Goal: Task Accomplishment & Management: Complete application form

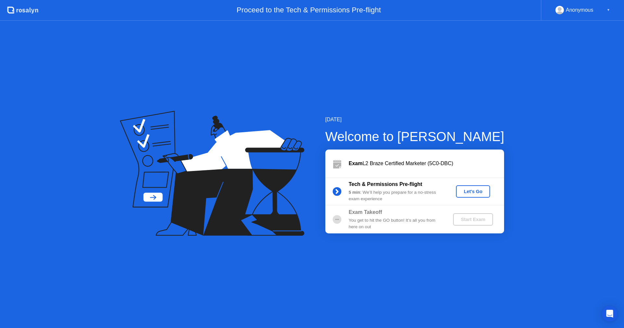
click at [475, 189] on div "Let's Go" at bounding box center [472, 191] width 29 height 5
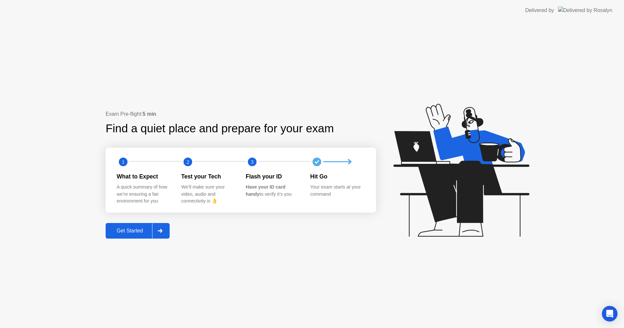
click at [139, 229] on div "Get Started" at bounding box center [130, 231] width 44 height 6
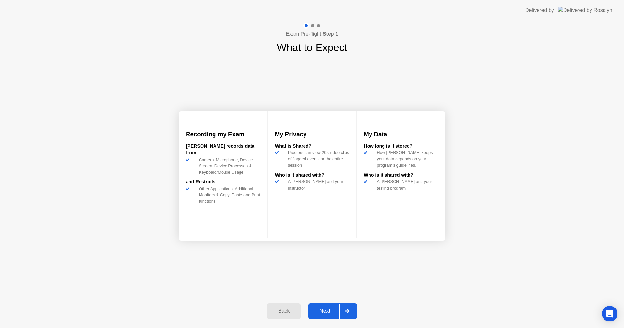
click at [320, 304] on button "Next" at bounding box center [332, 311] width 48 height 16
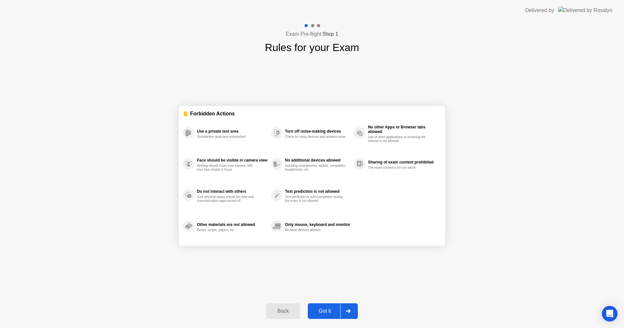
click at [334, 310] on div "Got it" at bounding box center [325, 311] width 31 height 6
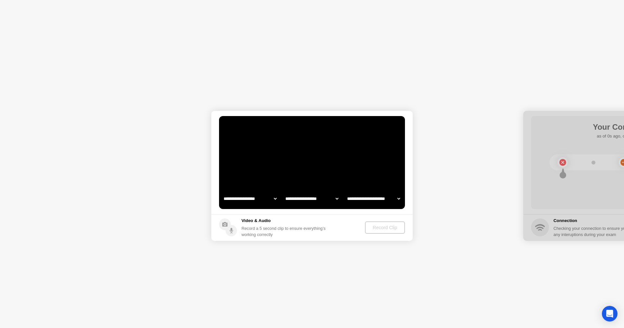
select select "**********"
select select "*******"
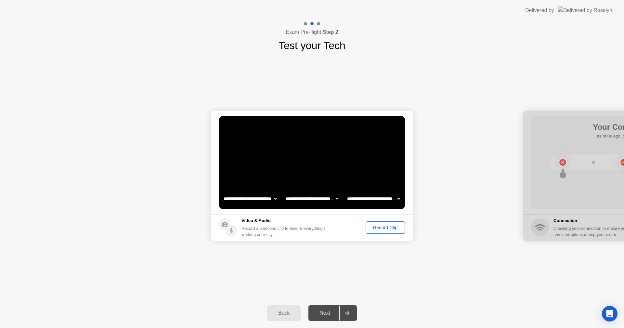
click at [381, 227] on div "Record Clip" at bounding box center [385, 227] width 35 height 5
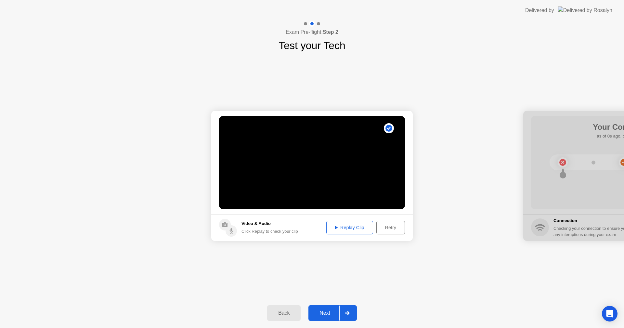
click at [322, 315] on div "Next" at bounding box center [324, 313] width 29 height 6
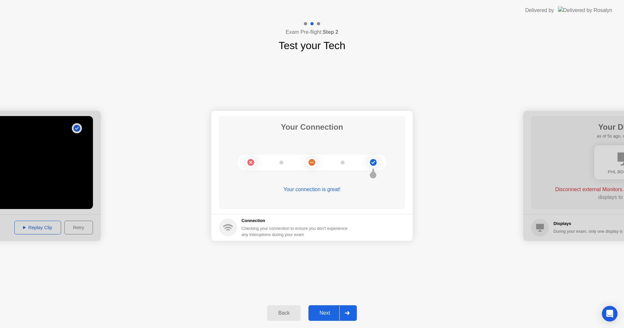
click at [320, 312] on div "Next" at bounding box center [324, 313] width 29 height 6
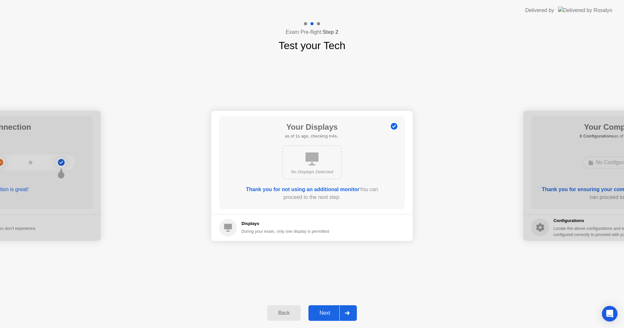
click at [325, 308] on button "Next" at bounding box center [332, 313] width 48 height 16
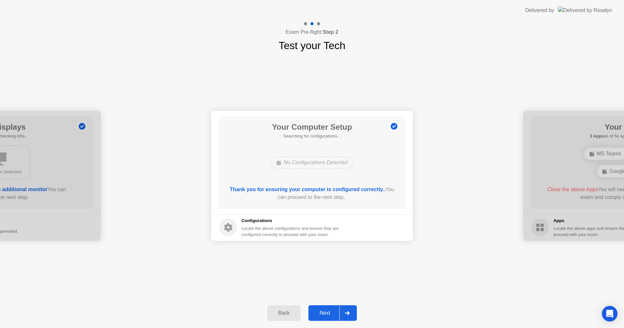
click at [321, 310] on div "Next" at bounding box center [324, 313] width 29 height 6
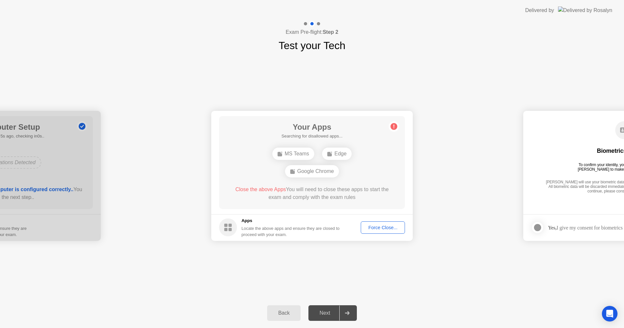
click at [319, 174] on div "Google Chrome" at bounding box center [312, 171] width 54 height 12
click at [321, 171] on div "Google Chrome" at bounding box center [312, 171] width 54 height 12
click at [291, 172] on rect at bounding box center [292, 171] width 5 height 5
click at [319, 172] on div "Google Chrome" at bounding box center [312, 171] width 54 height 12
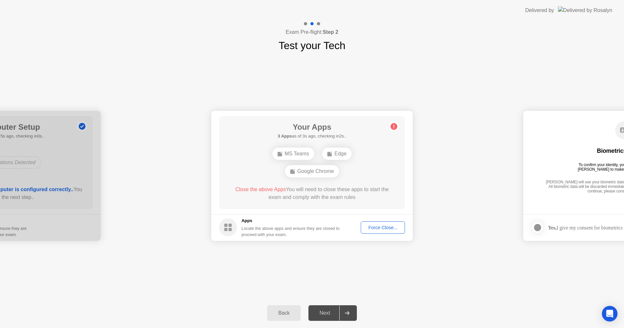
click at [320, 172] on div "Google Chrome" at bounding box center [312, 171] width 54 height 12
click at [314, 166] on div "Google Chrome" at bounding box center [312, 171] width 54 height 12
click at [311, 176] on div "Google Chrome" at bounding box center [312, 171] width 54 height 12
click at [349, 155] on div "MS Teams Edge Google Chrome" at bounding box center [311, 162] width 149 height 35
click at [373, 228] on div "Force Close..." at bounding box center [383, 227] width 40 height 5
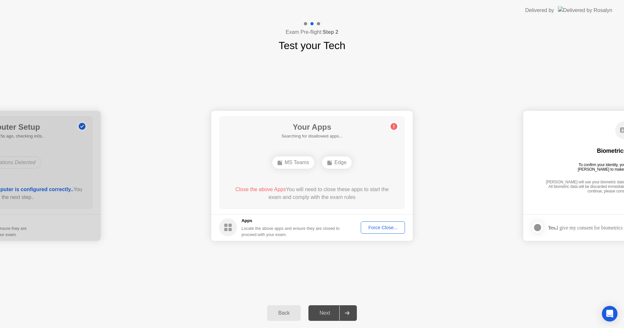
click at [440, 289] on div "**********" at bounding box center [312, 175] width 624 height 245
click at [393, 277] on div "**********" at bounding box center [312, 175] width 624 height 245
click at [395, 127] on circle at bounding box center [393, 126] width 7 height 7
click at [452, 287] on div "**********" at bounding box center [312, 175] width 624 height 245
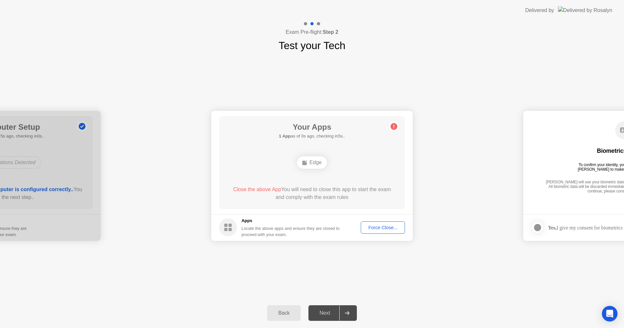
click at [452, 282] on div "**********" at bounding box center [312, 175] width 624 height 245
click at [307, 158] on div "Edge" at bounding box center [312, 162] width 30 height 12
click at [378, 227] on div "Force Close..." at bounding box center [383, 227] width 40 height 5
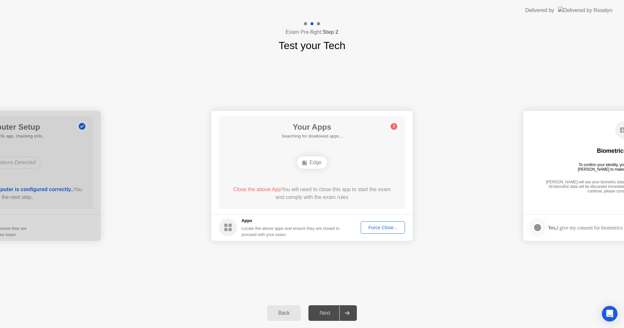
click at [325, 167] on div "Edge" at bounding box center [311, 163] width 149 height 18
click at [227, 230] on rect at bounding box center [225, 229] width 3 height 3
click at [283, 314] on div "Back" at bounding box center [284, 313] width 30 height 6
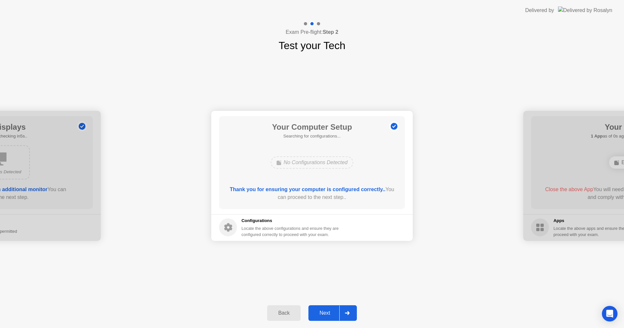
click at [321, 314] on div "Next" at bounding box center [324, 313] width 29 height 6
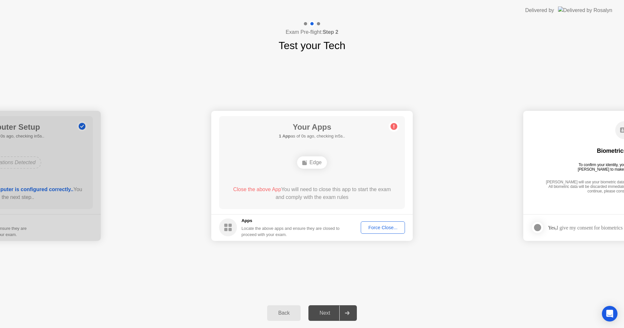
click at [389, 230] on div "Force Close..." at bounding box center [383, 227] width 40 height 5
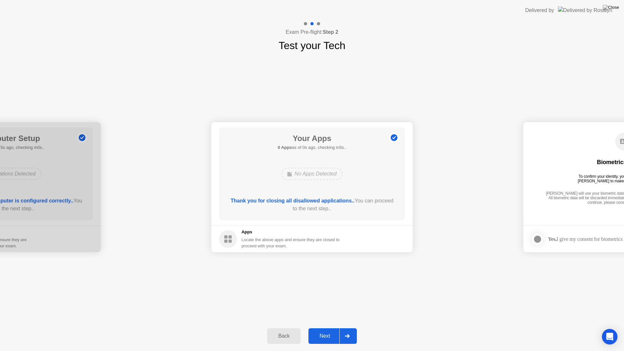
click at [394, 132] on div "Your Apps 0 Apps as of 0s ago, checking in5s.. No Apps Detected Thank you for c…" at bounding box center [312, 173] width 186 height 93
click at [331, 327] on div "Next" at bounding box center [324, 336] width 29 height 6
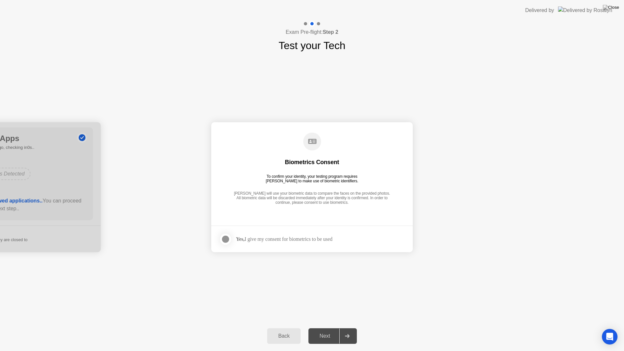
click at [244, 238] on strong "Yes," at bounding box center [240, 239] width 8 height 6
click at [227, 238] on div at bounding box center [226, 239] width 8 height 8
click at [328, 327] on div "Next" at bounding box center [324, 336] width 29 height 6
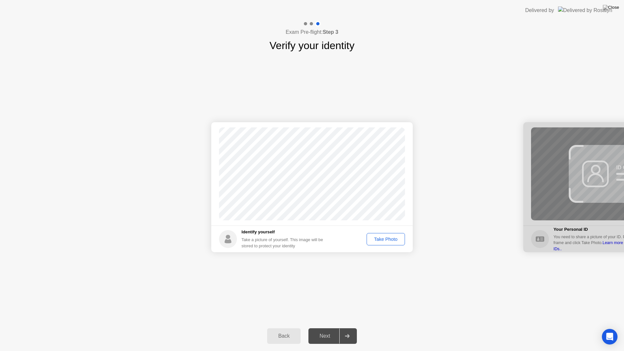
click at [379, 240] on div "Take Photo" at bounding box center [386, 238] width 34 height 5
click at [323, 327] on div "Next" at bounding box center [324, 336] width 29 height 6
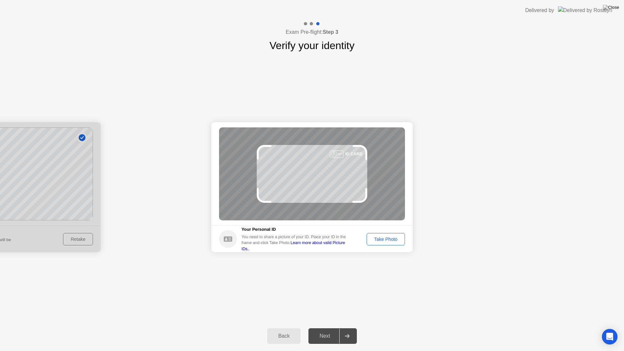
click at [339, 320] on div "Success Photo is correctly taken Identify yourself Take a picture of yourself. …" at bounding box center [312, 187] width 624 height 268
click at [381, 237] on div "Take Photo" at bounding box center [386, 238] width 34 height 5
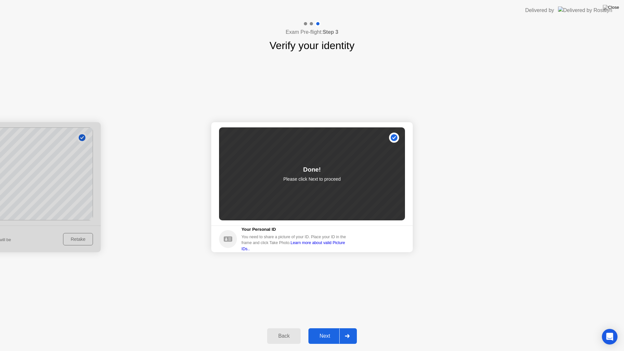
click at [322, 327] on div "Next" at bounding box center [324, 336] width 29 height 6
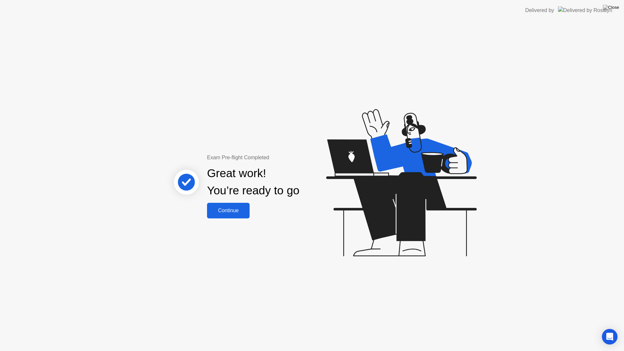
click at [231, 208] on div "Continue" at bounding box center [228, 211] width 39 height 6
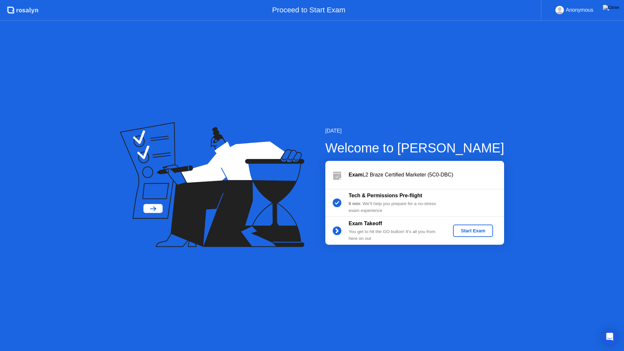
click at [467, 232] on div "Start Exam" at bounding box center [472, 230] width 35 height 5
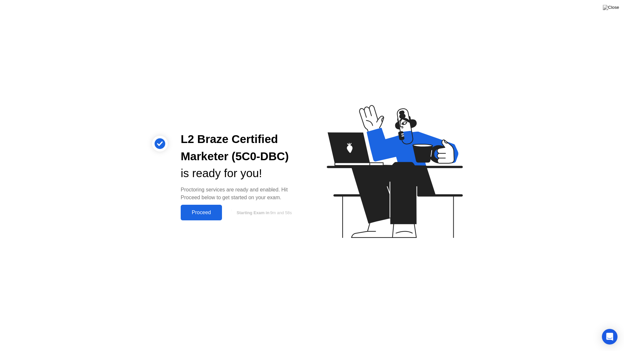
click at [211, 208] on button "Proceed" at bounding box center [201, 213] width 41 height 16
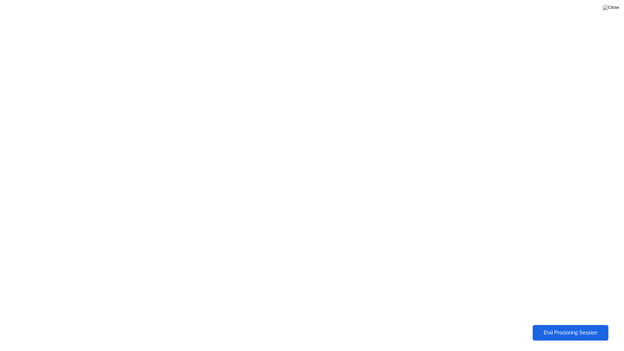
click at [569, 327] on div "End Proctoring Session" at bounding box center [570, 333] width 72 height 6
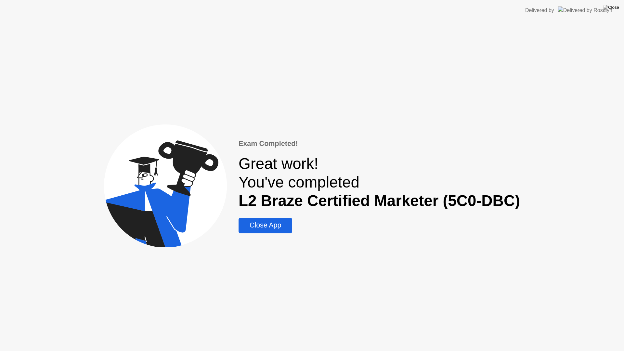
click at [260, 232] on button "Close App" at bounding box center [265, 226] width 54 height 16
